Goal: Ask a question

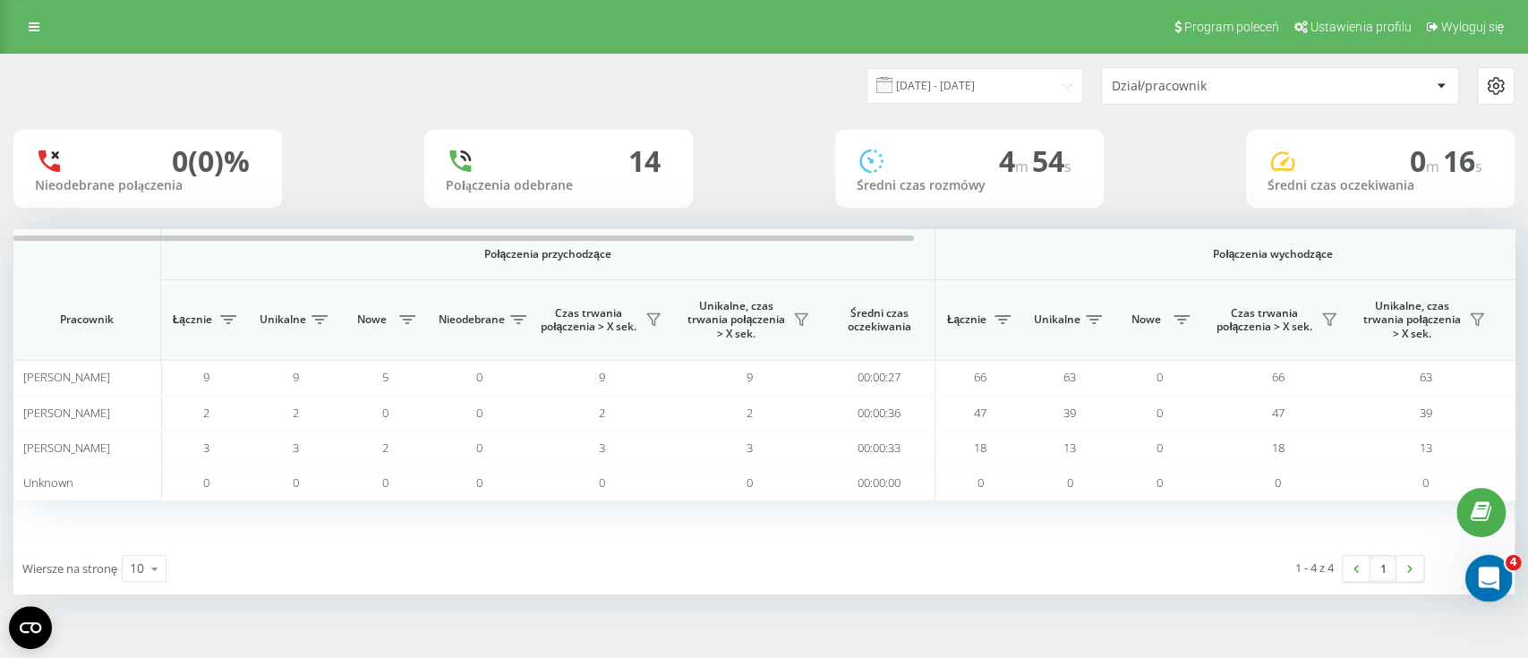
click at [1489, 585] on icon "Открыть службу сообщений Intercom" at bounding box center [1487, 576] width 30 height 30
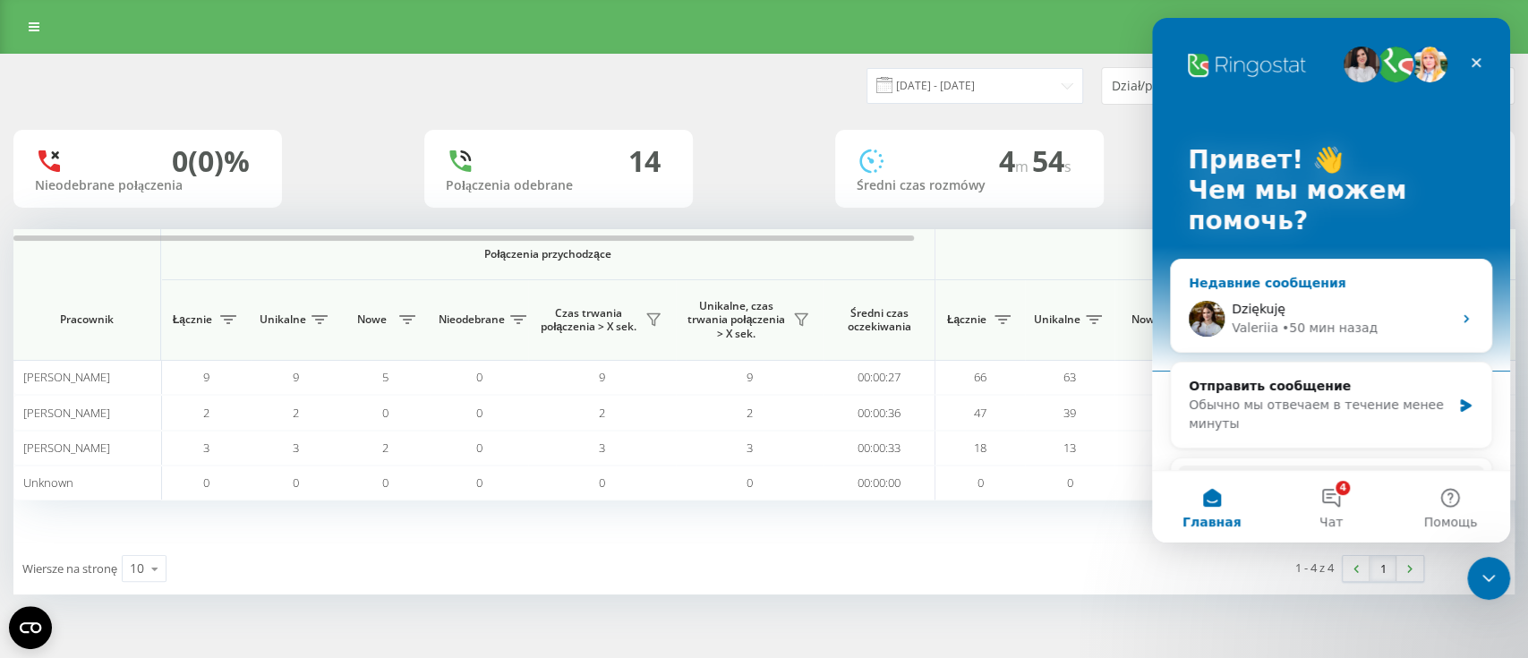
click at [1254, 315] on span "Dziękuję" at bounding box center [1259, 309] width 54 height 14
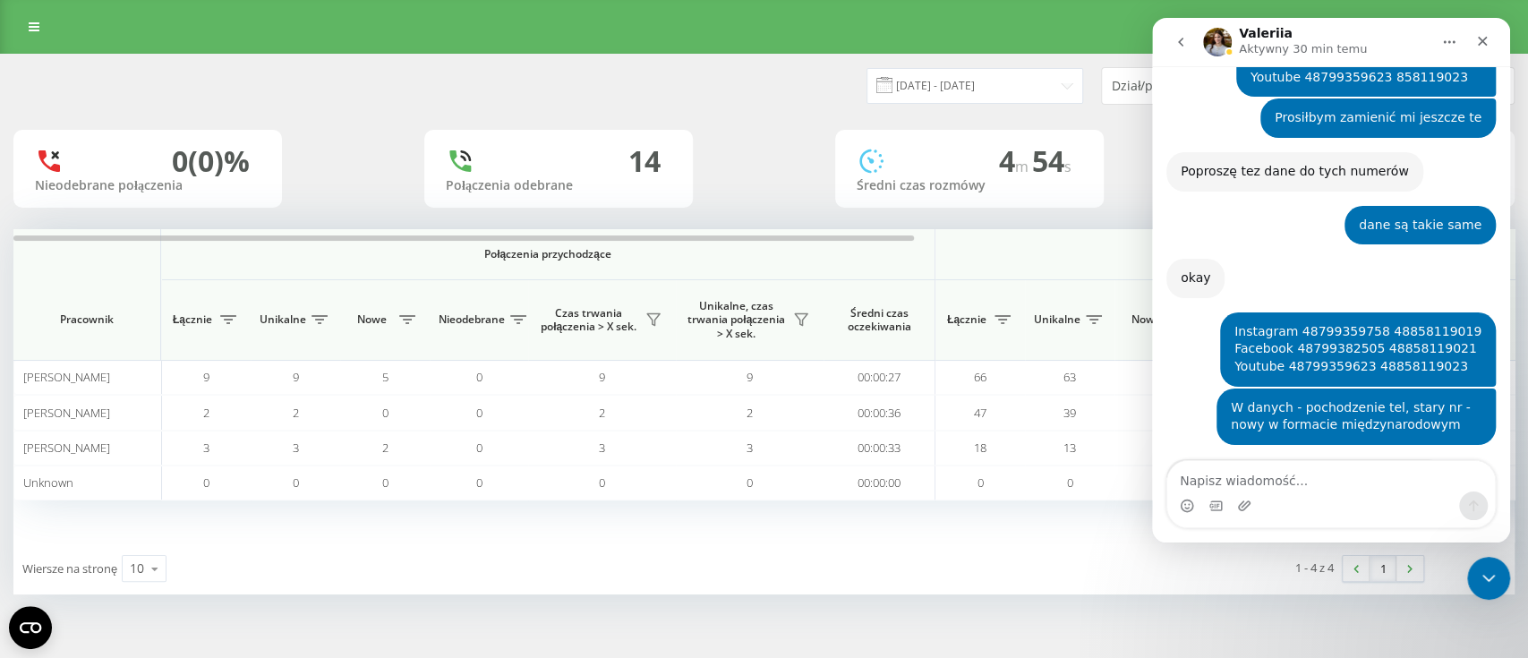
scroll to position [3798, 0]
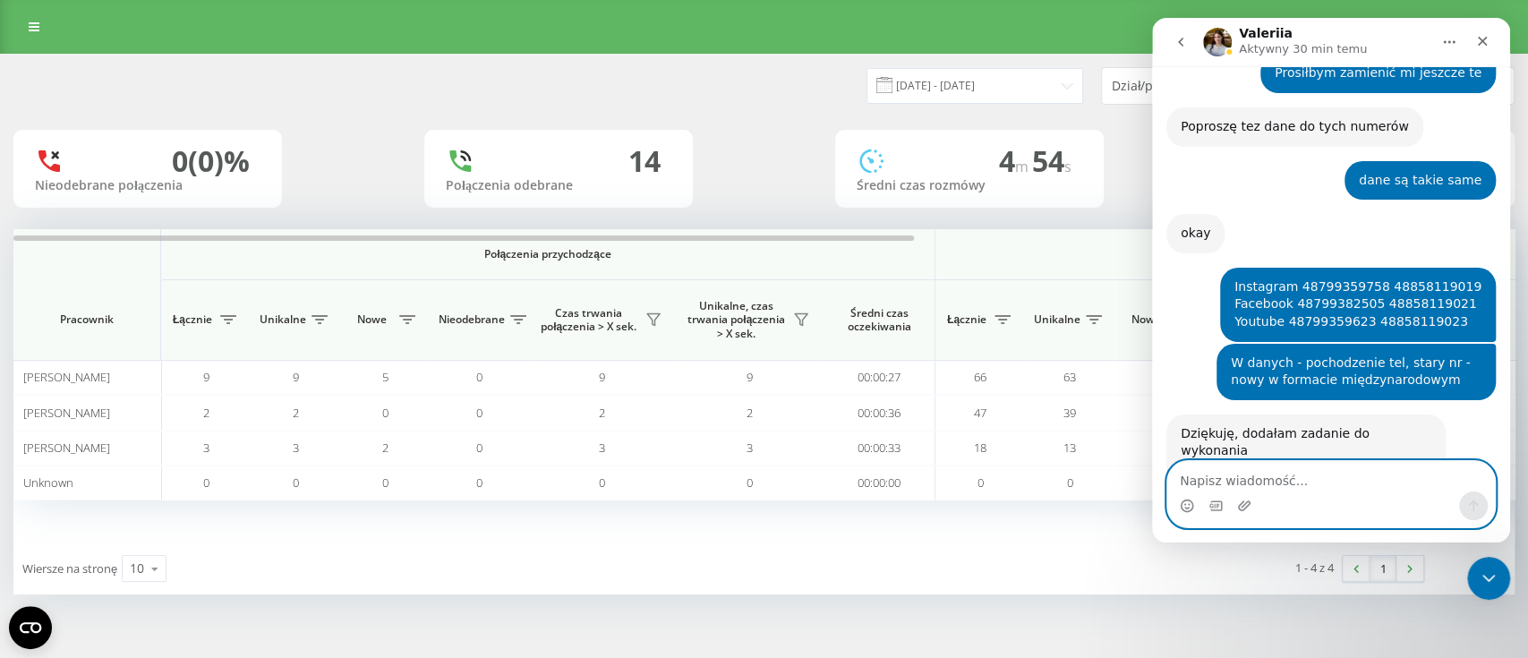
paste textarea "48858119018 1288878 Hasło: biFyZ7ALbNDW 48858119019 1288879 yqJkMmtBdHXN 488581…"
type textarea "48858119018 1288878 Hasło: biFyZ7ALbNDW 48858119019 1288879 yqJkMmtBdHXN 488581…"
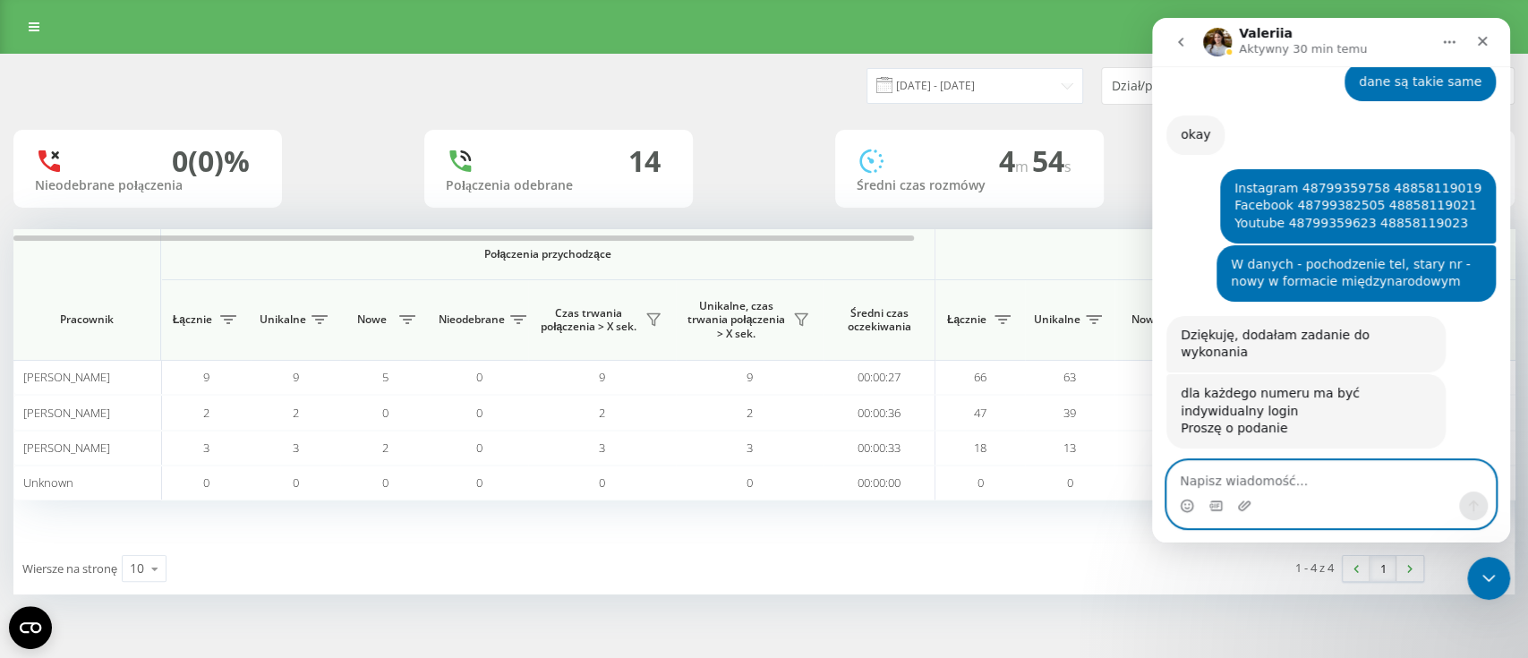
scroll to position [3922, 0]
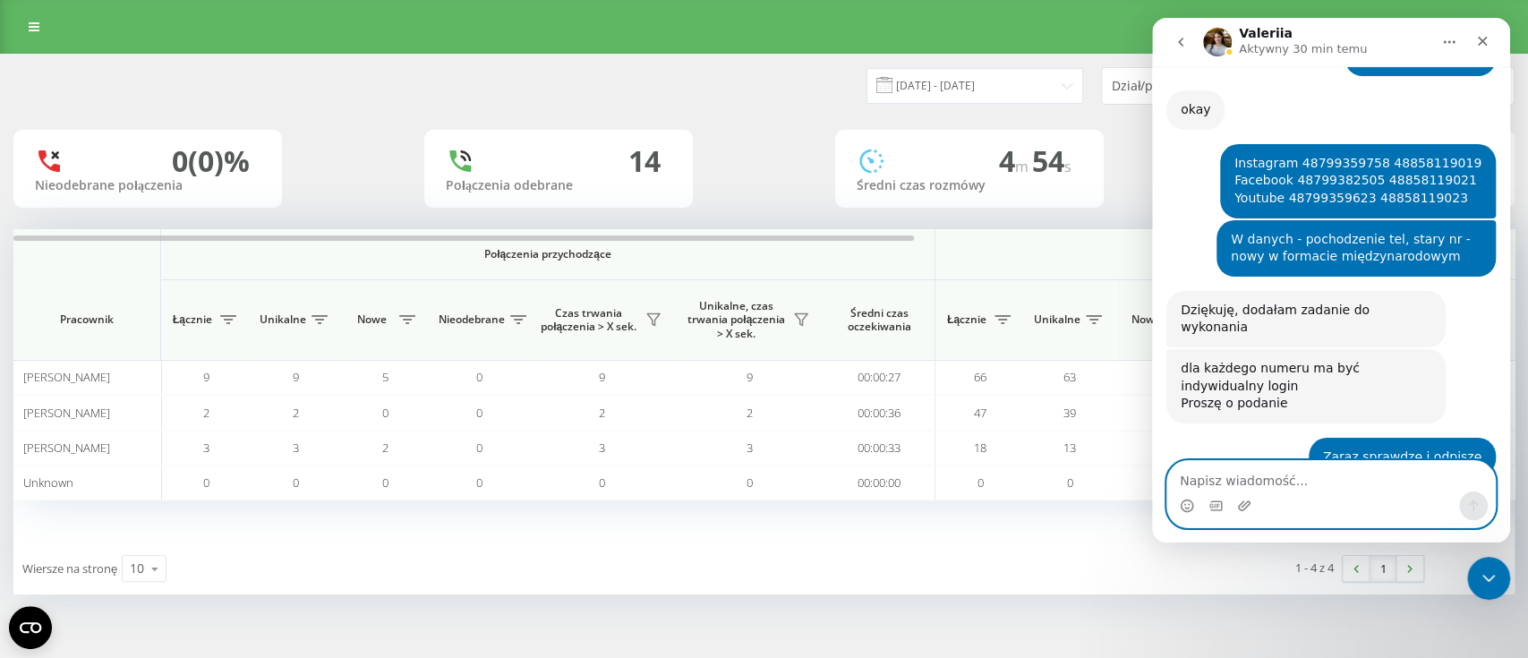
click at [1331, 487] on textarea "Napisz wiadomość..." at bounding box center [1332, 476] width 328 height 30
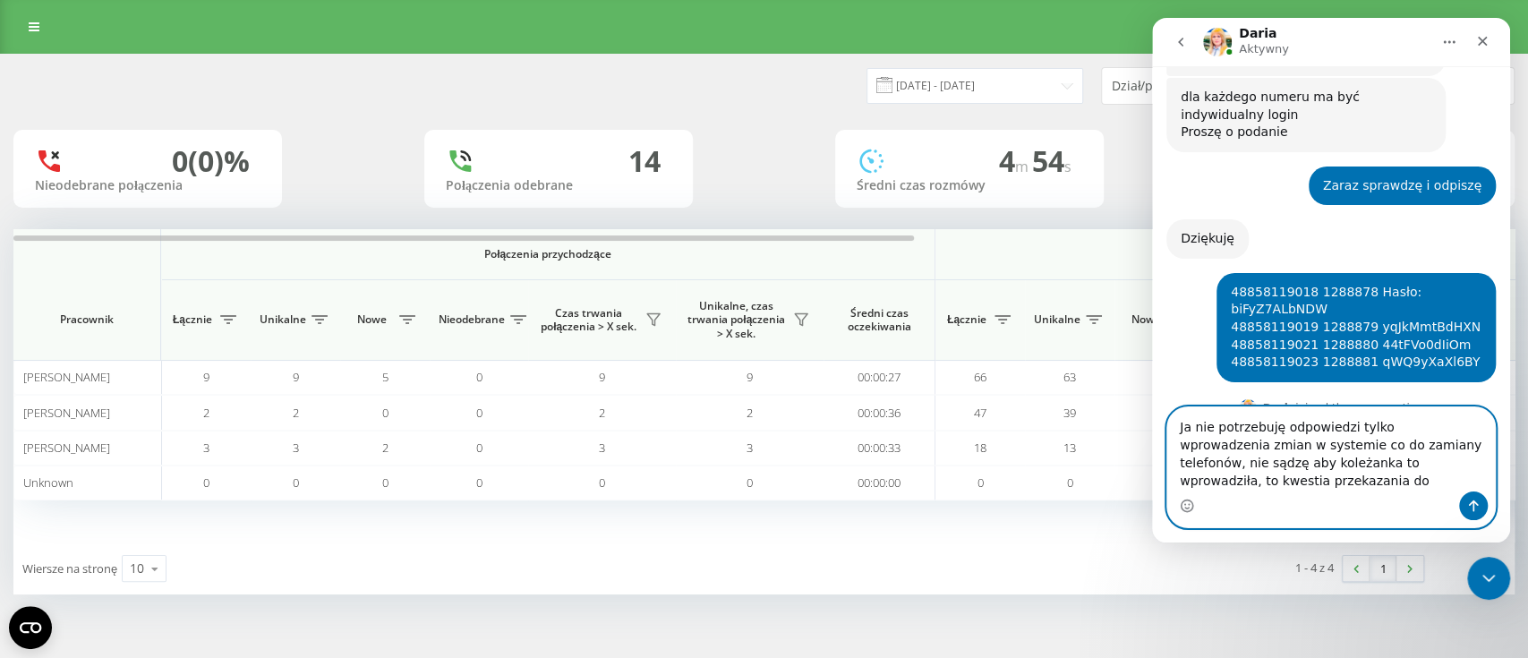
scroll to position [4212, 0]
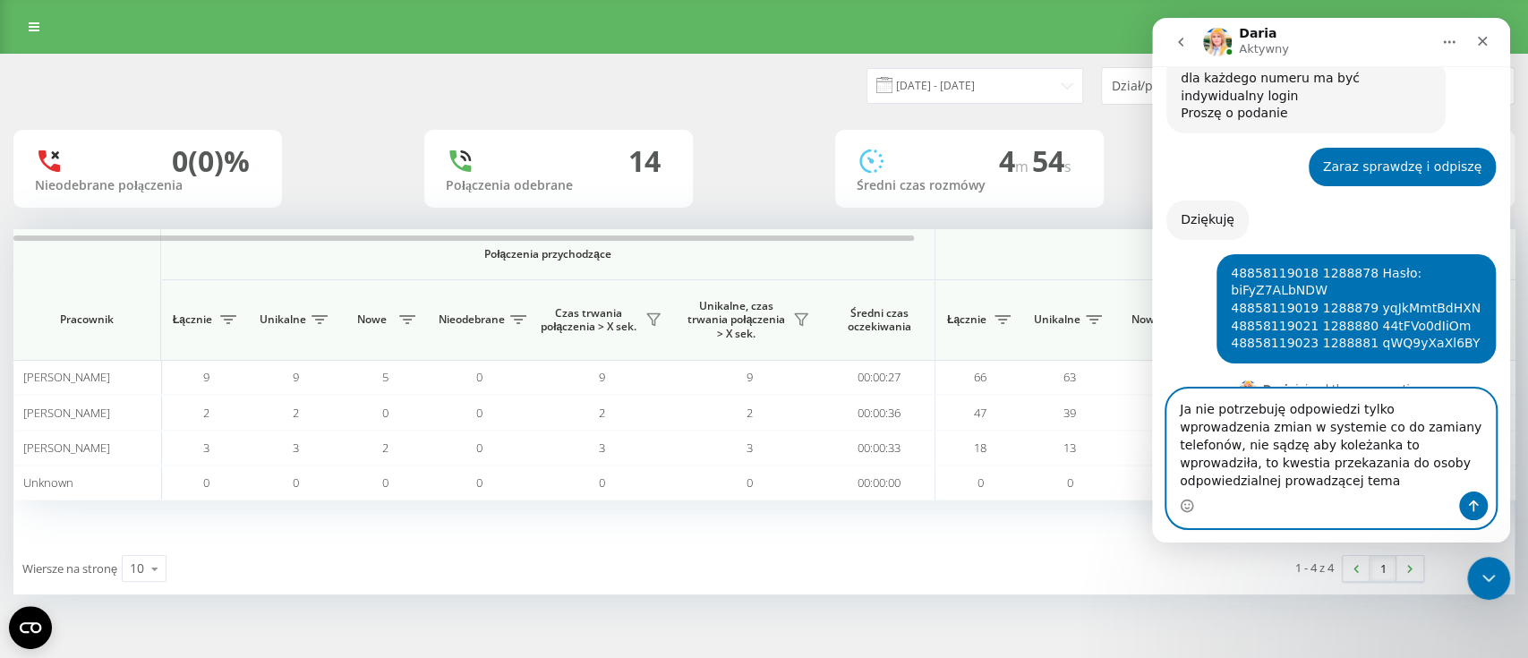
type textarea "Ja nie potrzebuję odpowiedzi tylko wprowadzenia zmian w systemie co do zamiany …"
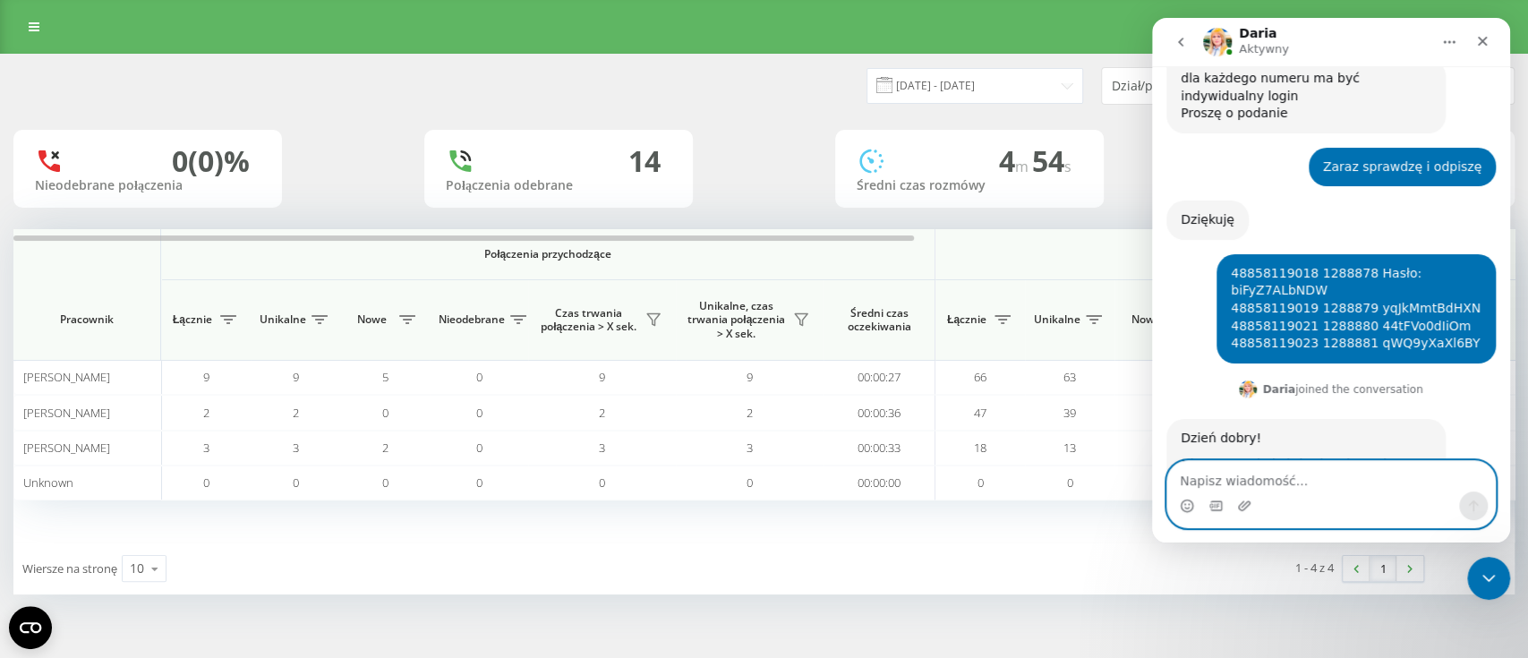
scroll to position [4281, 0]
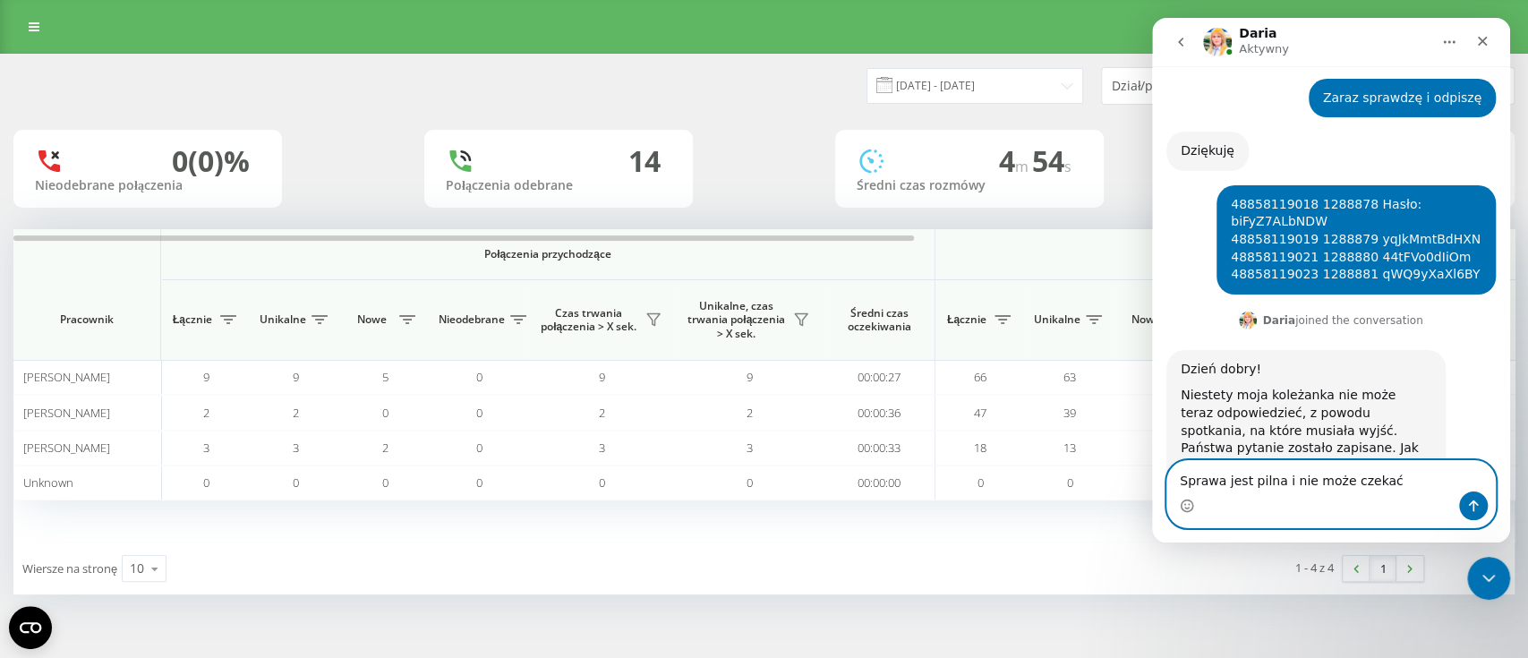
type textarea "Sprawa jest pilna i nie może czekać"
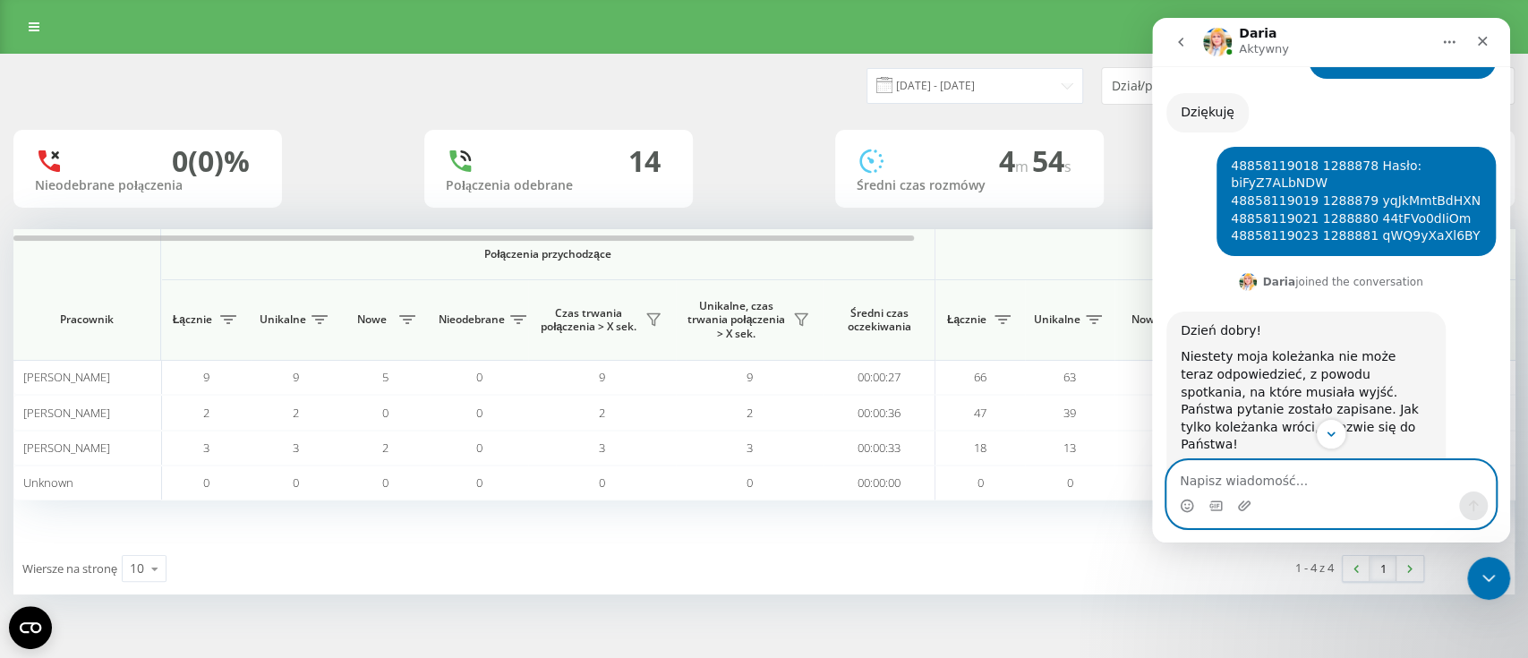
scroll to position [4321, 0]
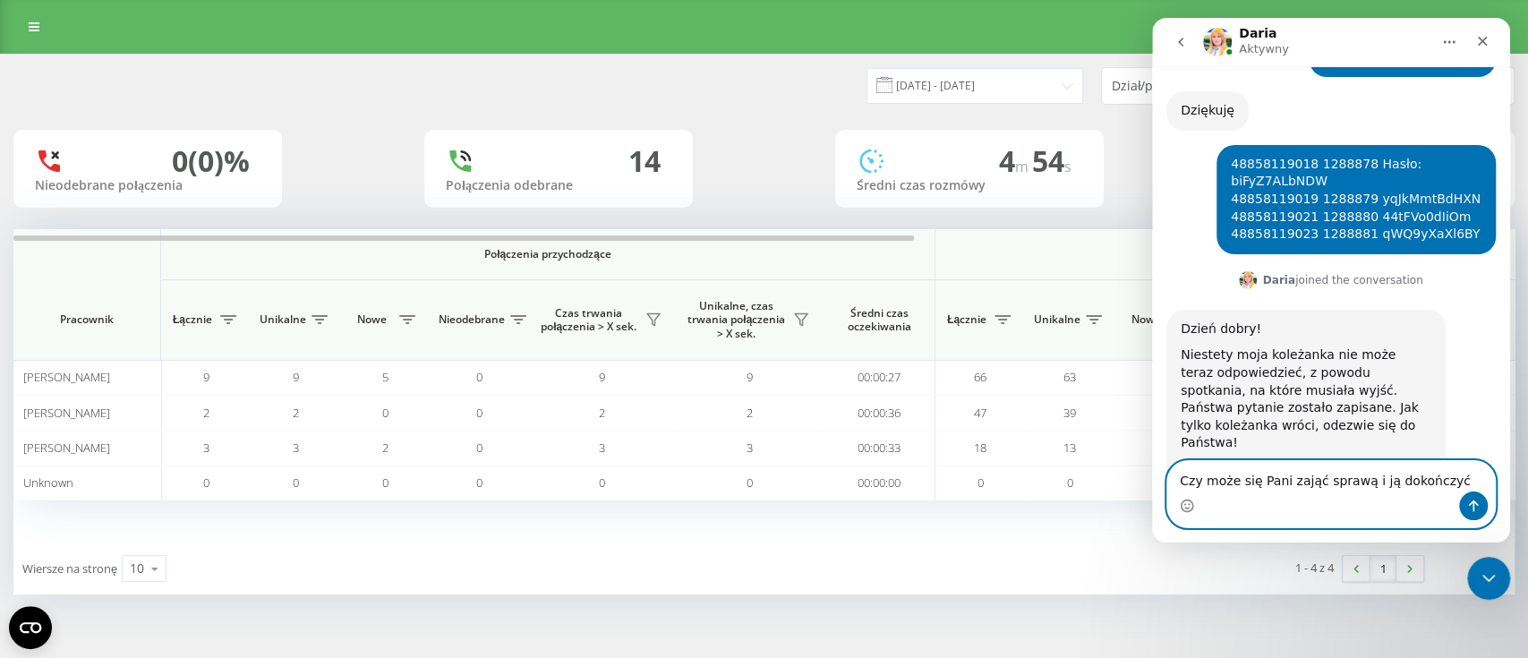
type textarea "Czy może się Pani zająć sprawą i ją dokończyć"
type textarea "\"
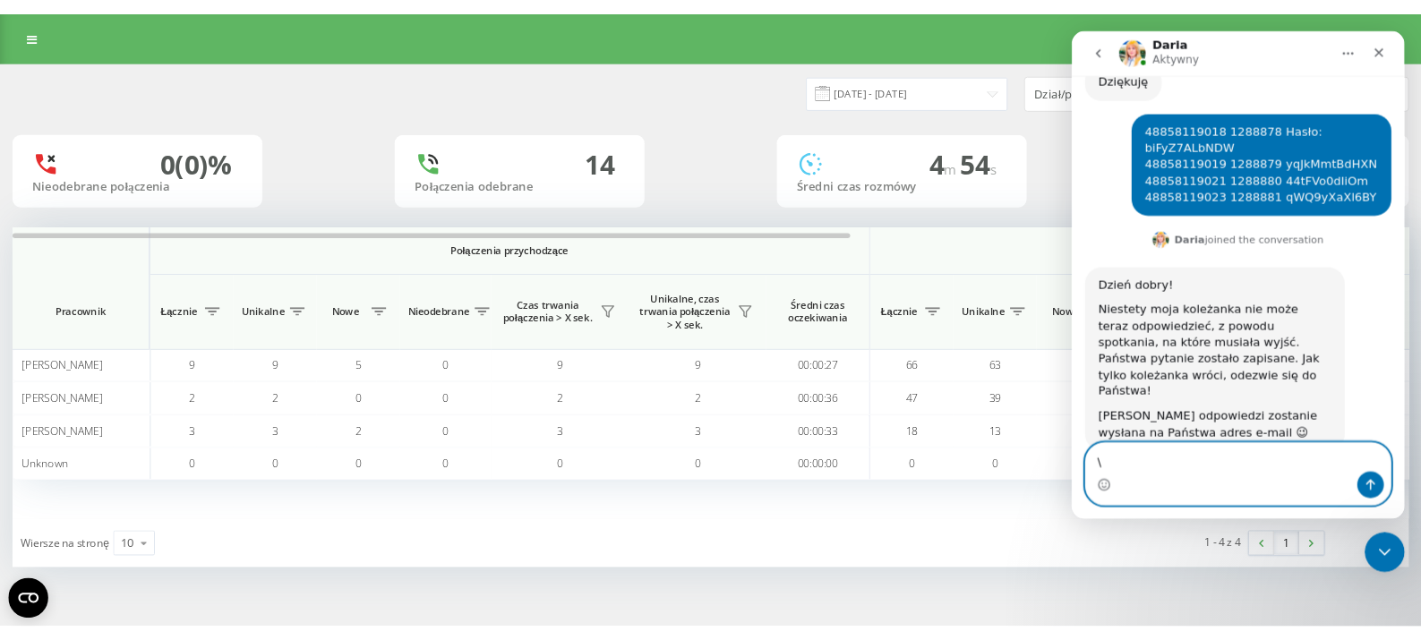
scroll to position [4380, 0]
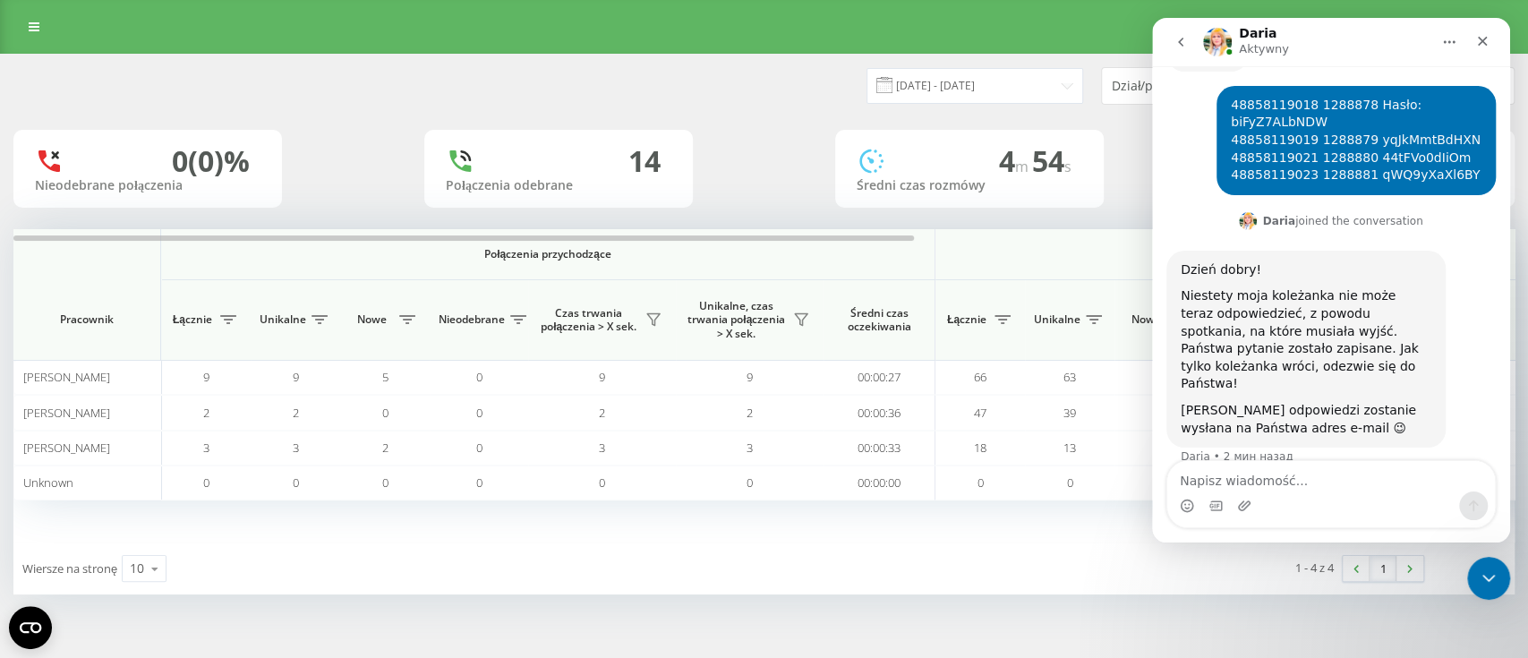
click at [706, 555] on div "Wiersze na stronę 10 10 25 50 100" at bounding box center [388, 569] width 751 height 52
click at [831, 24] on div "Program poleceń Ustawienia profilu Wyloguj się" at bounding box center [764, 27] width 1528 height 54
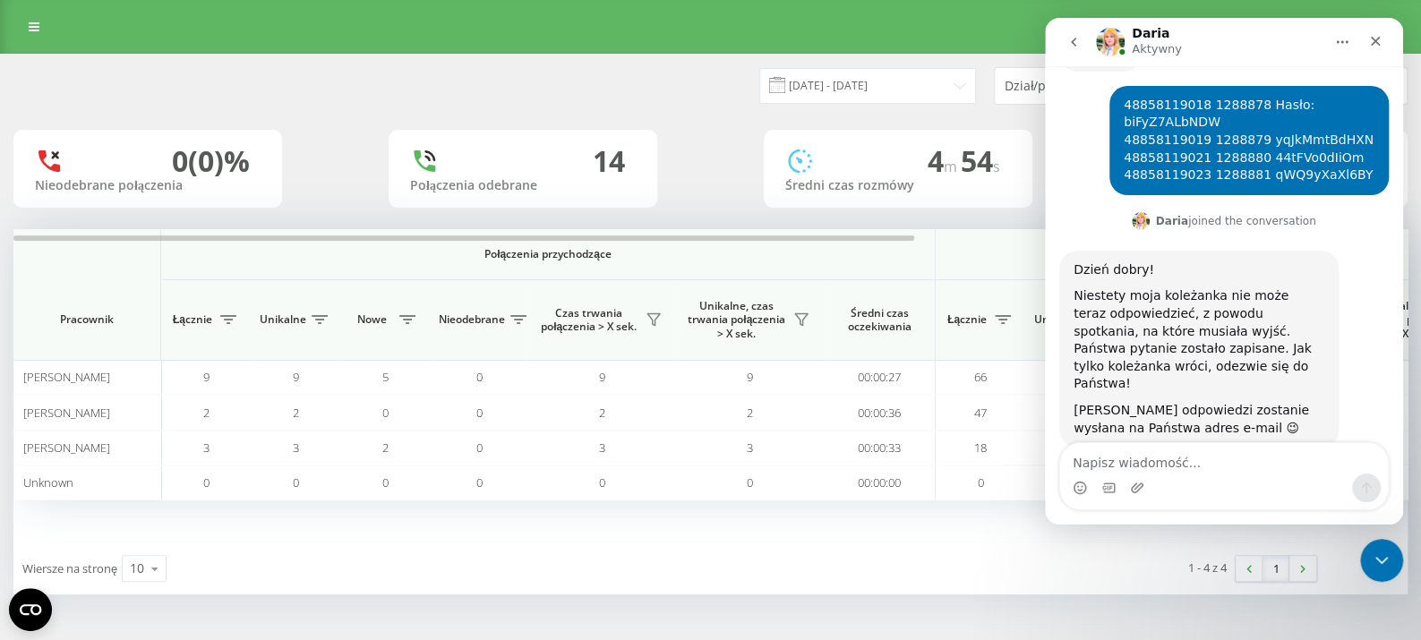
scroll to position [4398, 0]
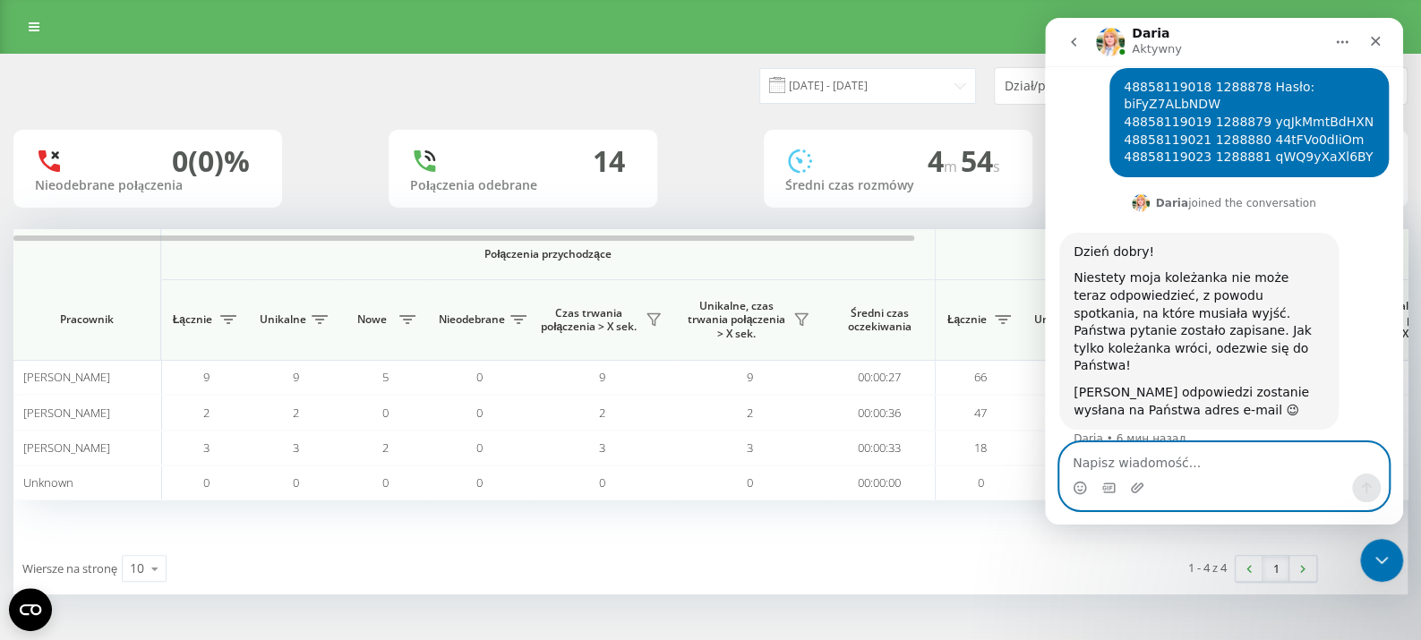
click at [1149, 446] on textarea "Napisz wiadomość..." at bounding box center [1224, 458] width 328 height 30
click at [1136, 467] on textarea "Napisz wiadomość..." at bounding box center [1224, 458] width 328 height 30
click at [1136, 490] on icon "Добавить вложение" at bounding box center [1137, 488] width 13 height 10
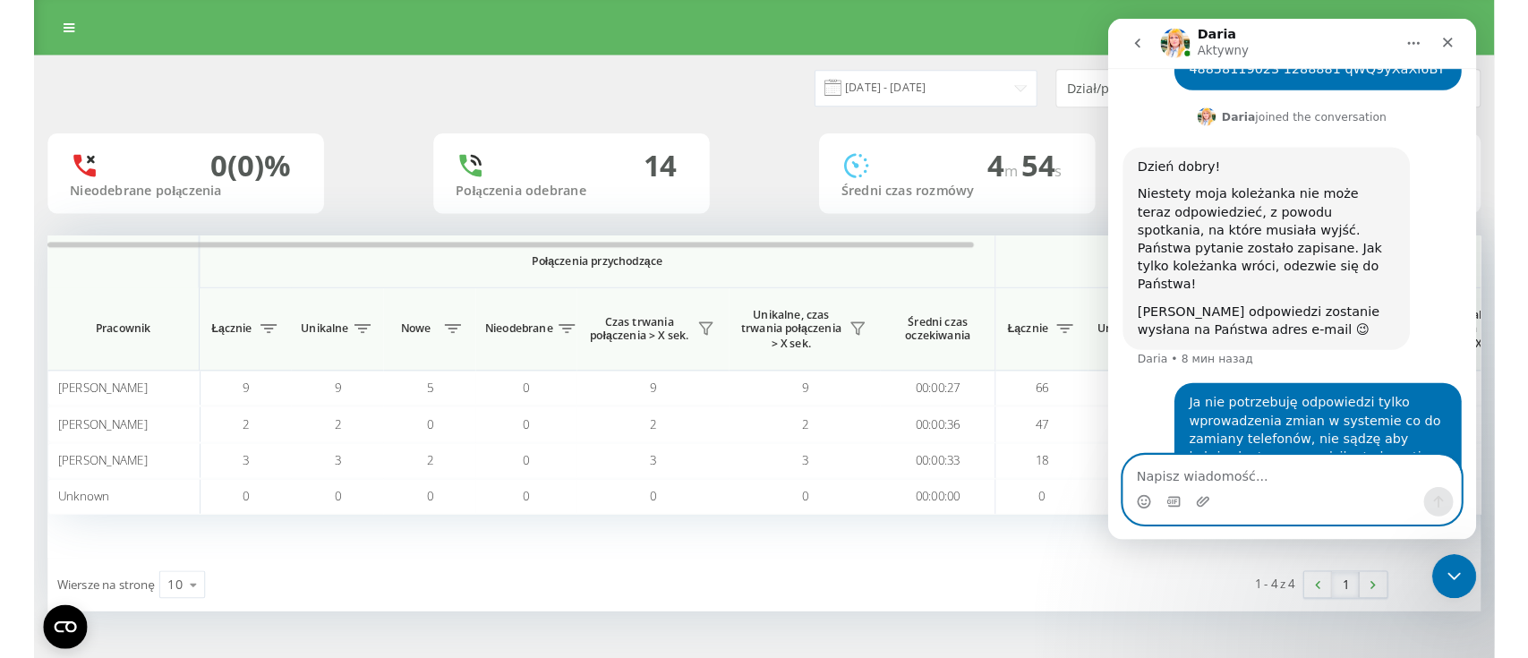
scroll to position [4489, 0]
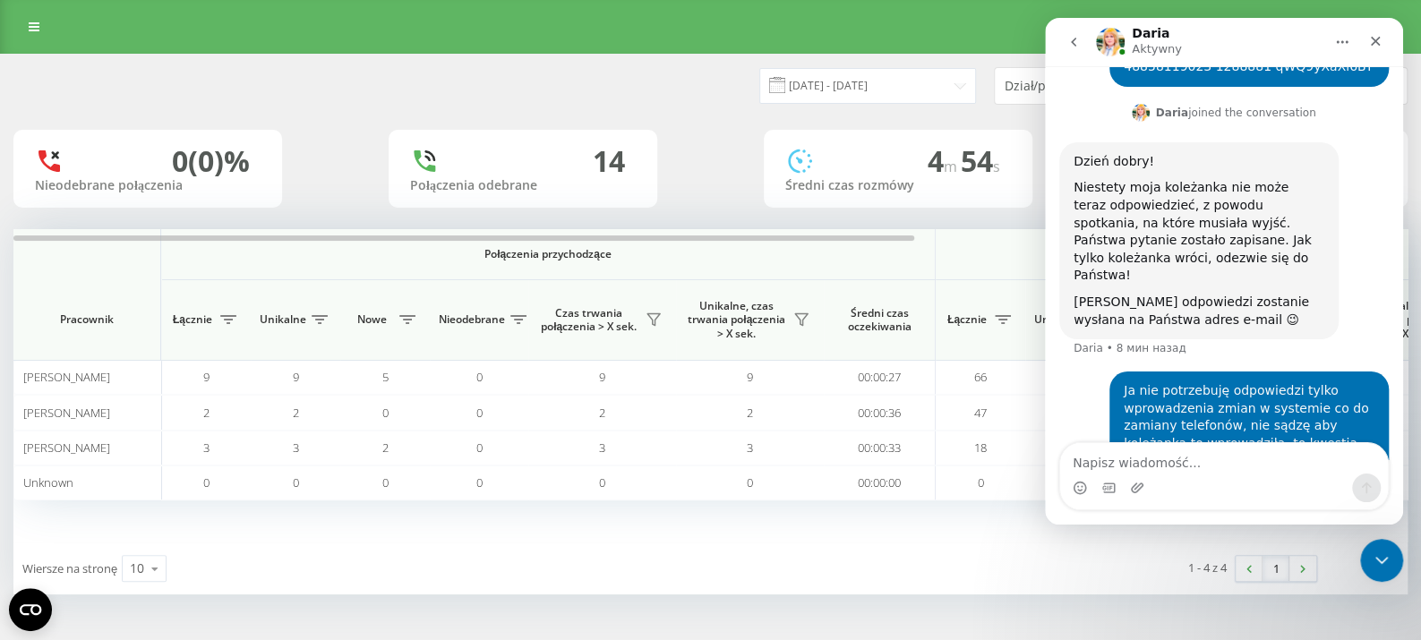
click at [866, 42] on div "Program poleceń Ustawienia profilu Wyloguj się" at bounding box center [710, 27] width 1421 height 54
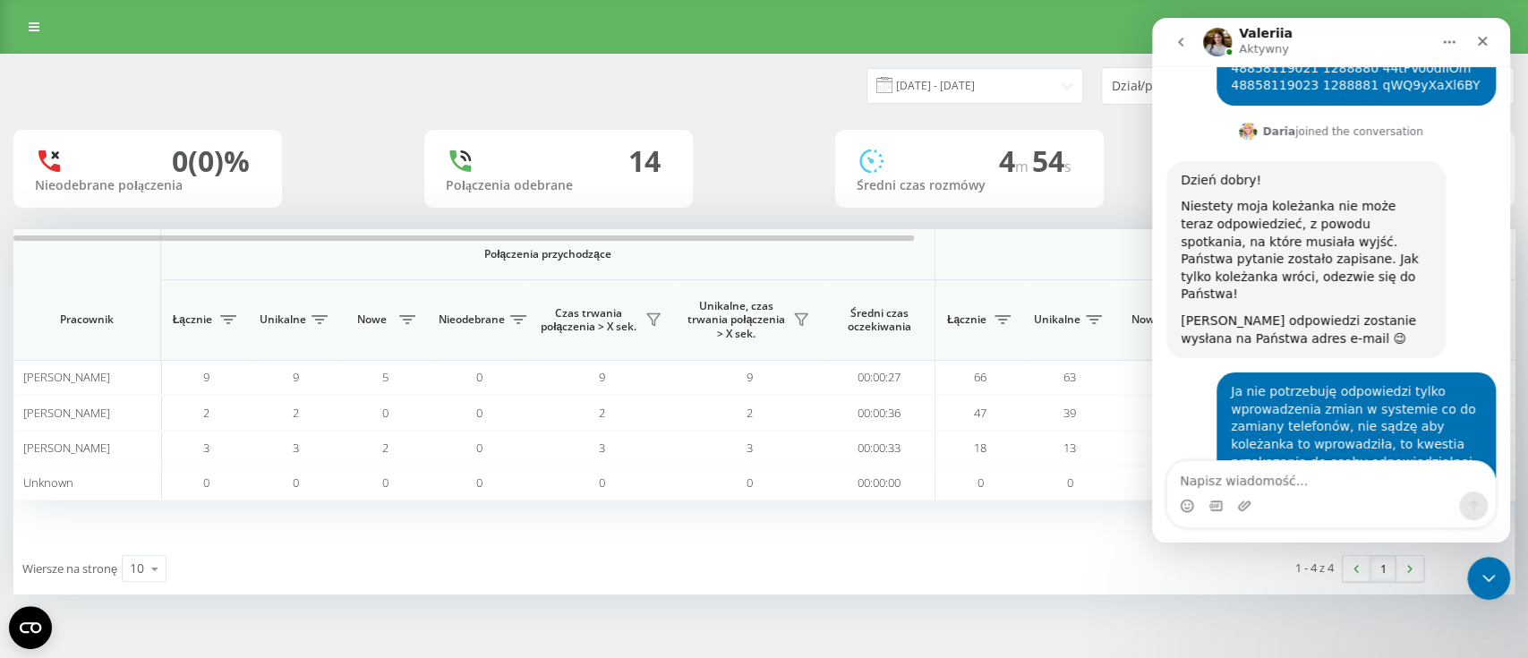
scroll to position [4524, 0]
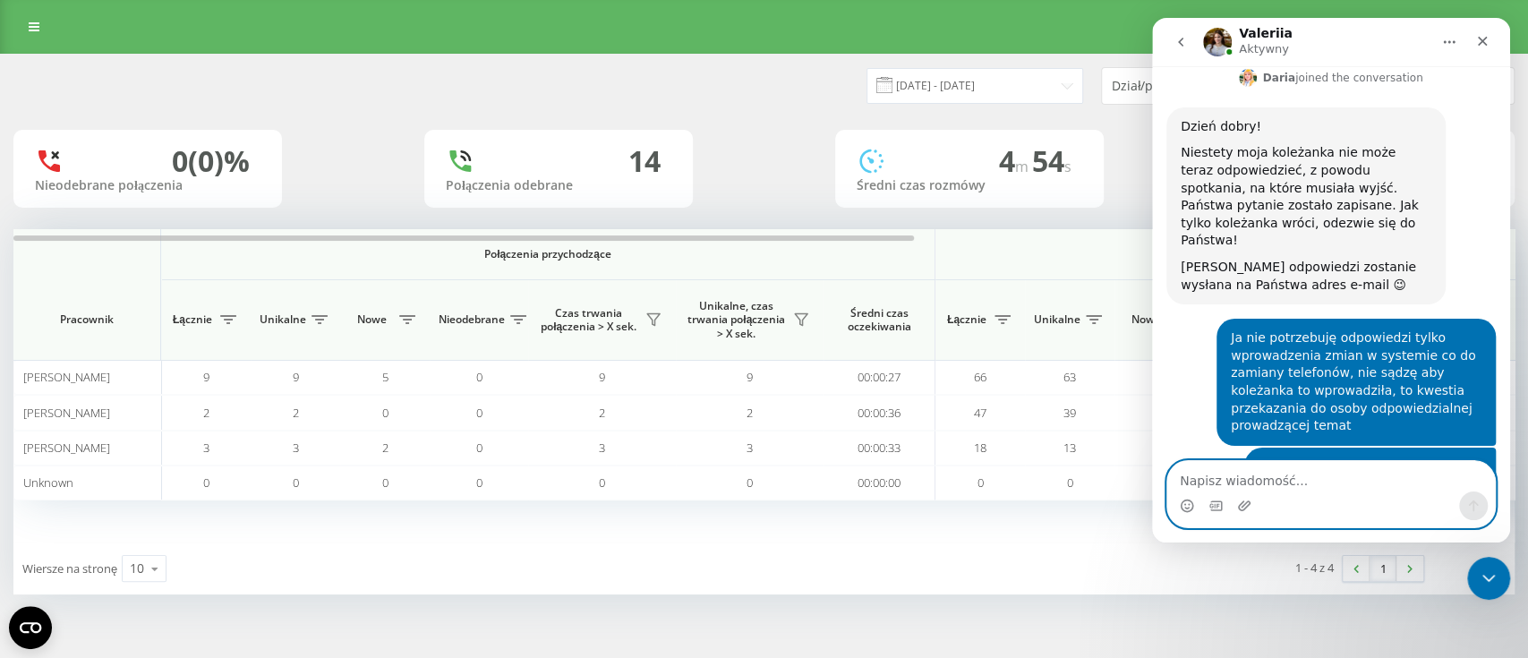
click at [1248, 484] on textarea "Napisz wiadomość..." at bounding box center [1332, 476] width 328 height 30
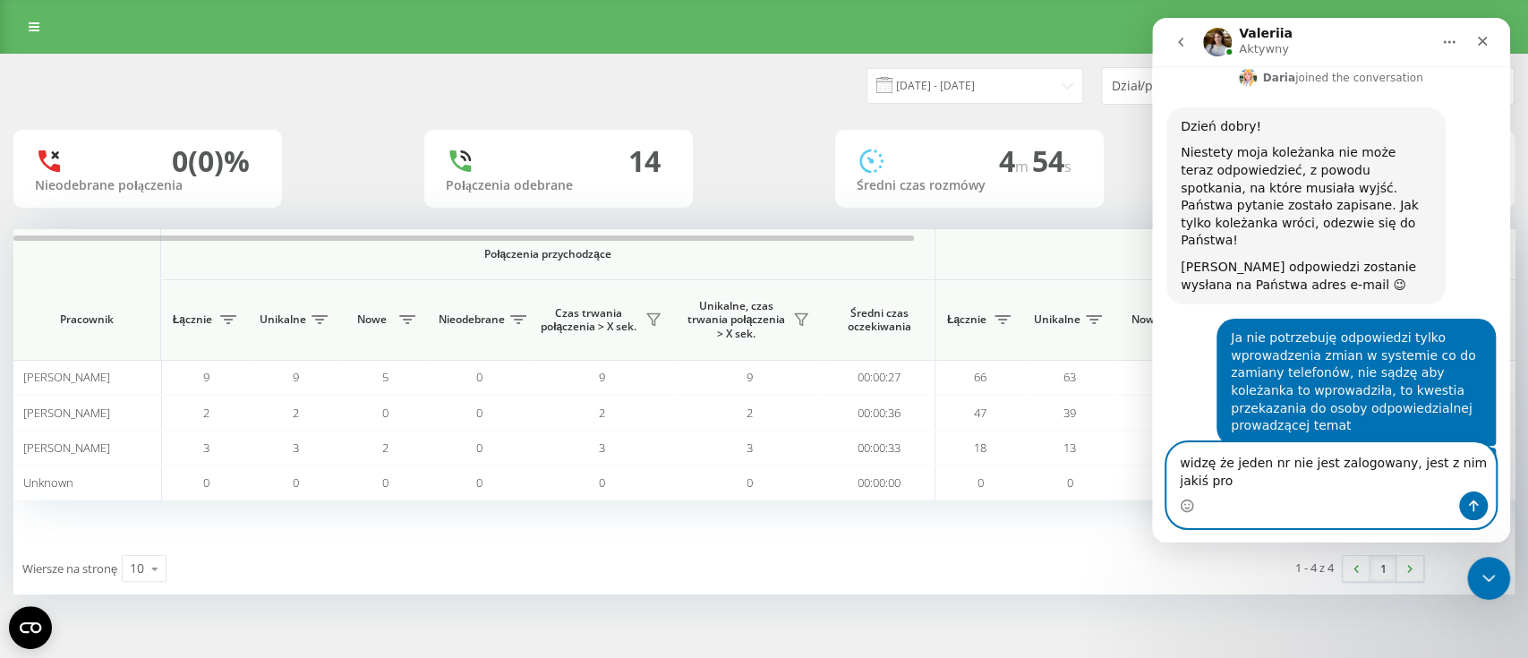
scroll to position [4542, 0]
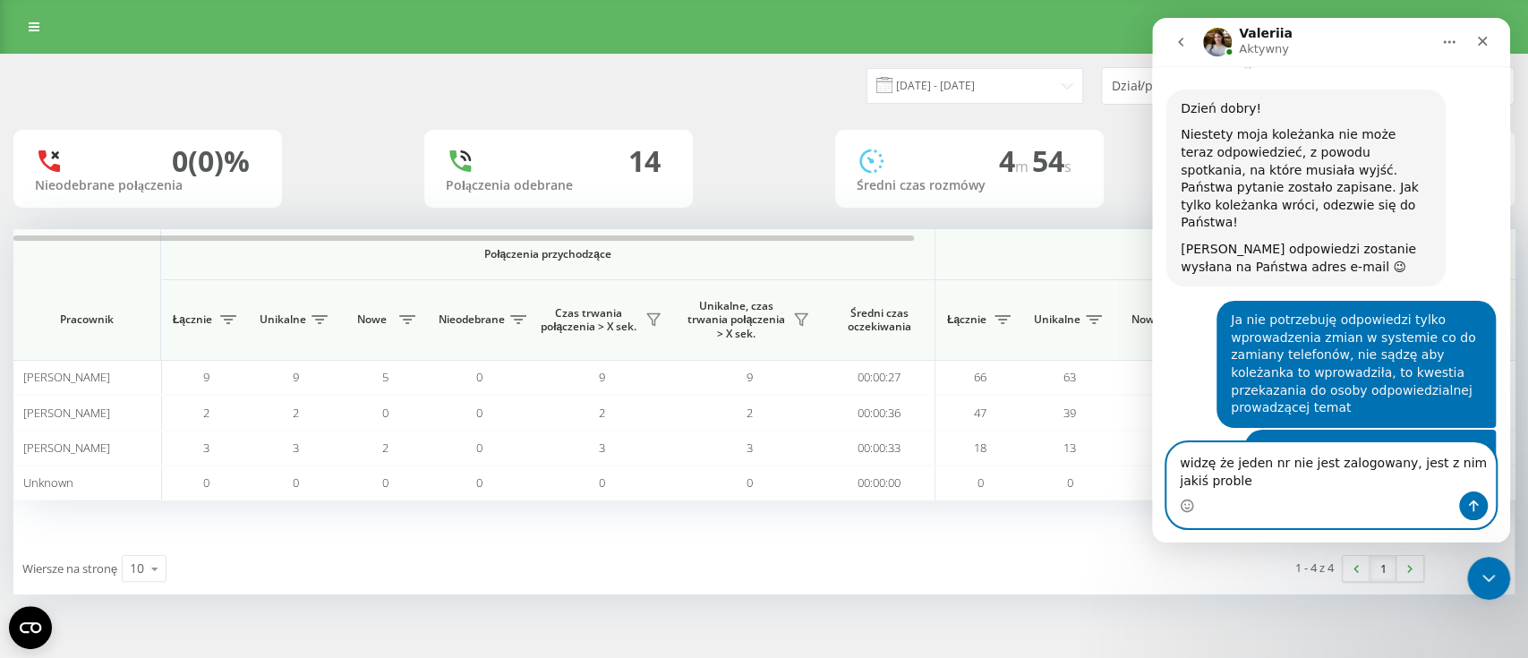
type textarea "widzę że jeden nr nie jest zalogowany, jest z nim jakiś problem"
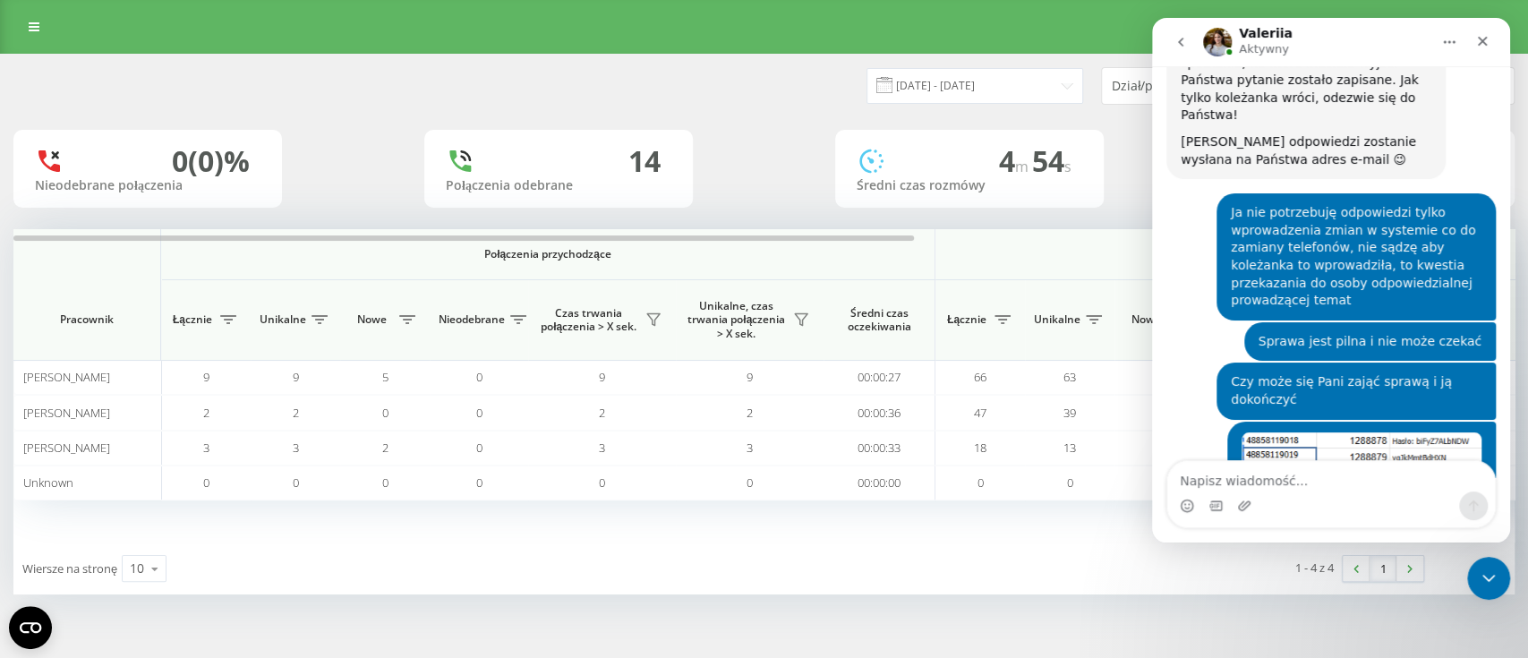
scroll to position [4648, 0]
